Goal: Check status

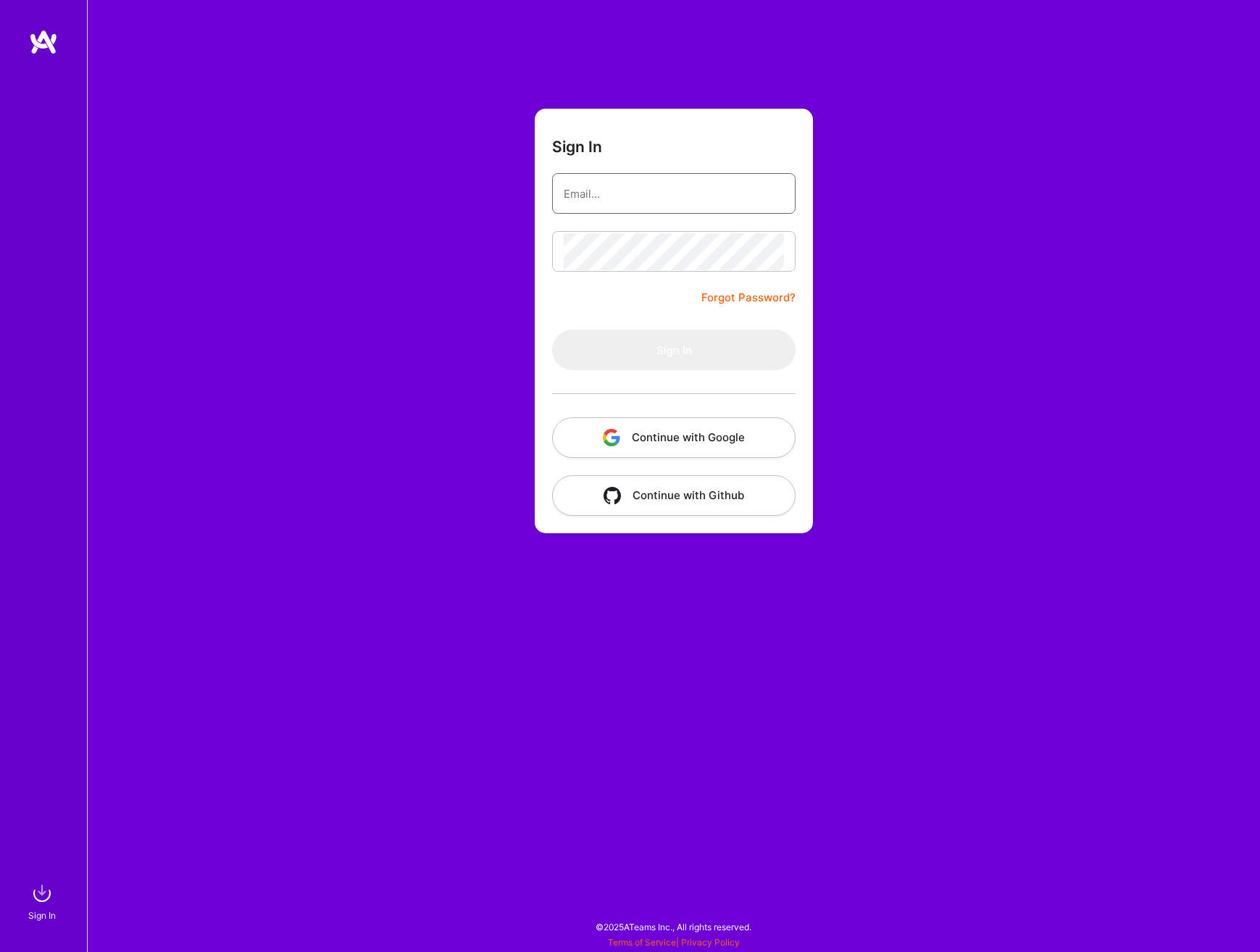
type input "[EMAIL_ADDRESS][DOMAIN_NAME]"
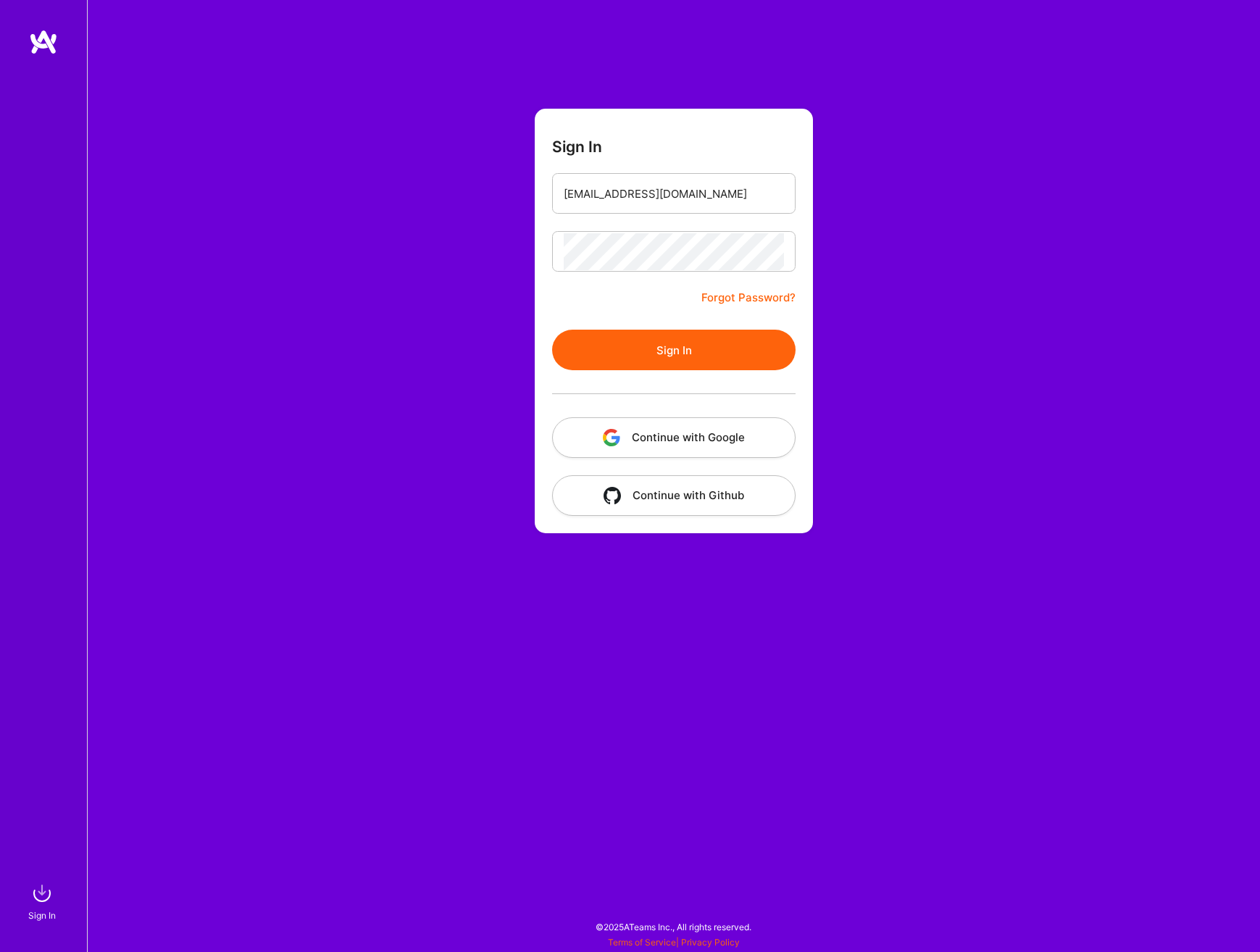
click at [674, 433] on button "Continue with Google" at bounding box center [674, 438] width 243 height 41
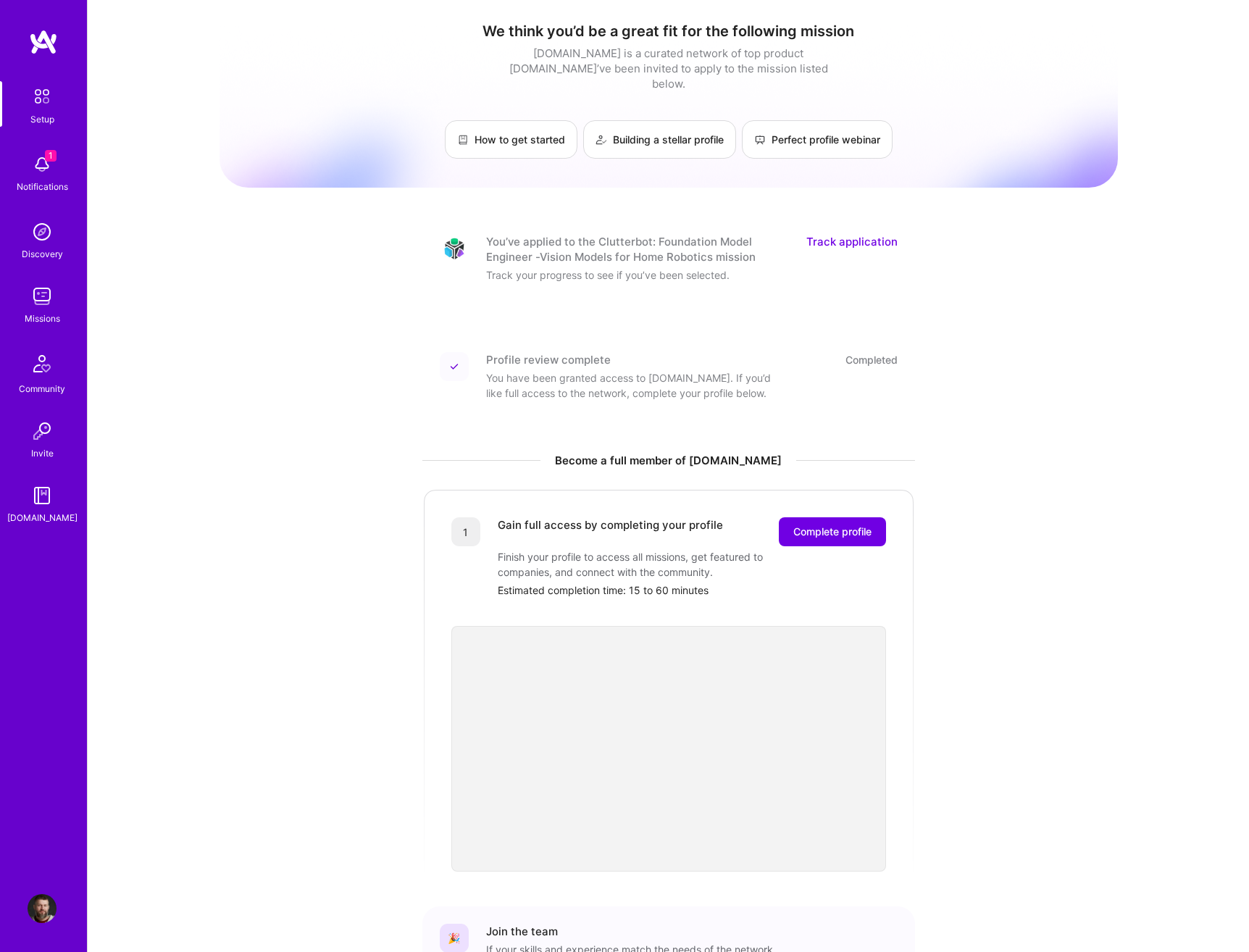
click at [821, 234] on link "Track application" at bounding box center [852, 249] width 91 height 30
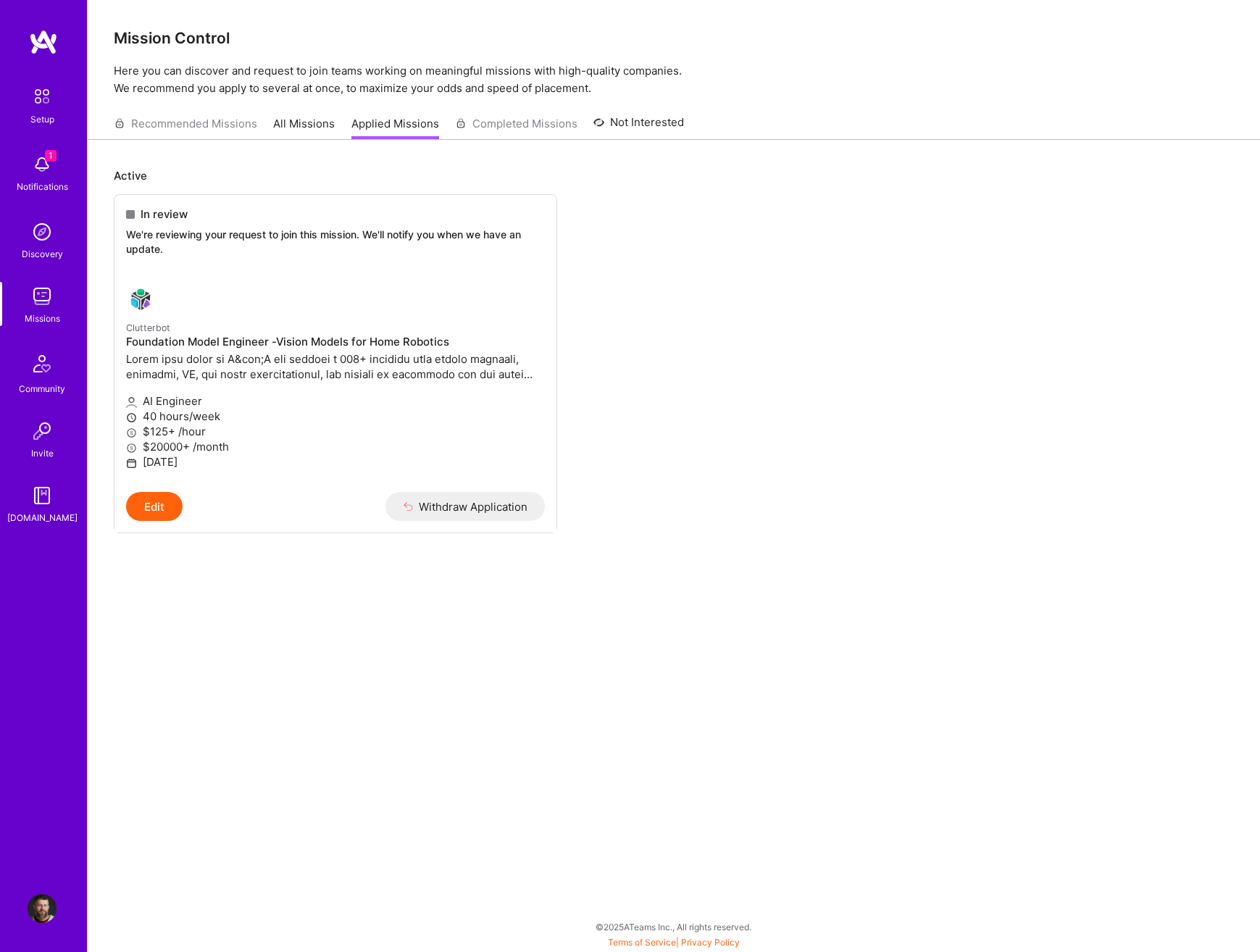
click at [35, 172] on img at bounding box center [41, 164] width 29 height 29
click at [691, 229] on div "1 Setup 1 Notifications Discovery Missions Community Invite [DOMAIN_NAME] Profi…" at bounding box center [630, 472] width 1260 height 945
